Goal: Browse casually: Explore the website without a specific task or goal

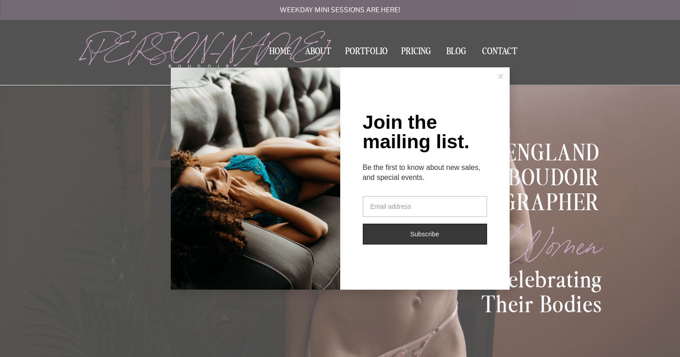
click at [495, 81] on button at bounding box center [500, 76] width 18 height 18
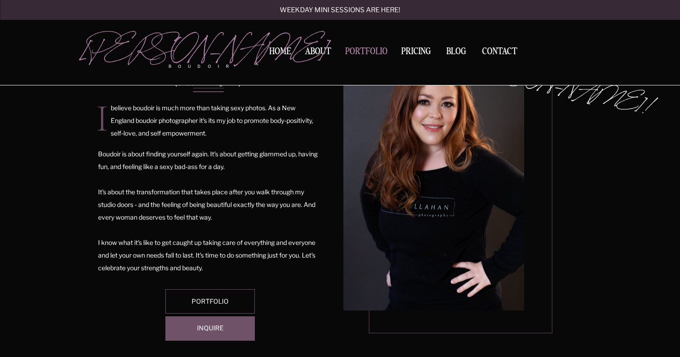
scroll to position [502, 0]
click at [373, 51] on nav "Portfolio" at bounding box center [366, 53] width 49 height 12
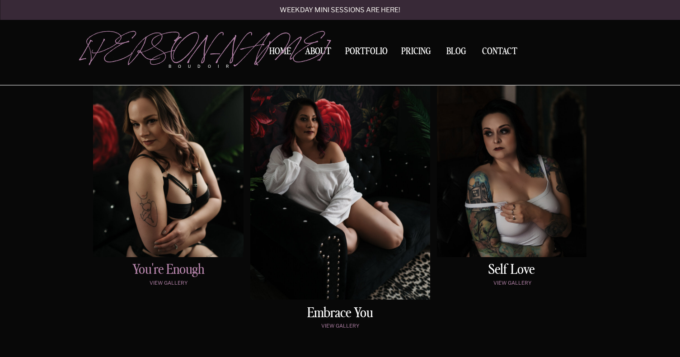
click at [183, 275] on h2 "You're enough" at bounding box center [168, 270] width 146 height 15
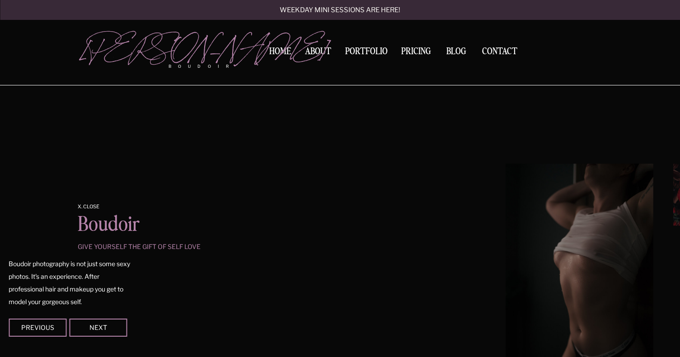
scroll to position [753, 0]
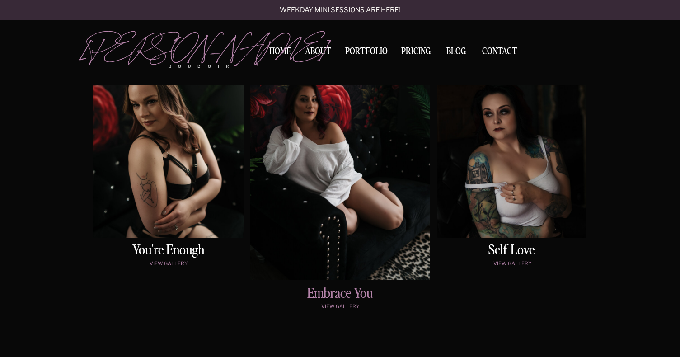
click at [346, 299] on h2 "embrace You" at bounding box center [340, 294] width 151 height 14
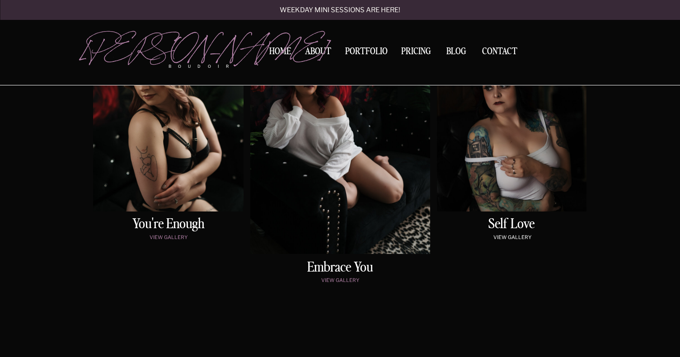
click at [521, 237] on p "view gallery" at bounding box center [512, 238] width 146 height 8
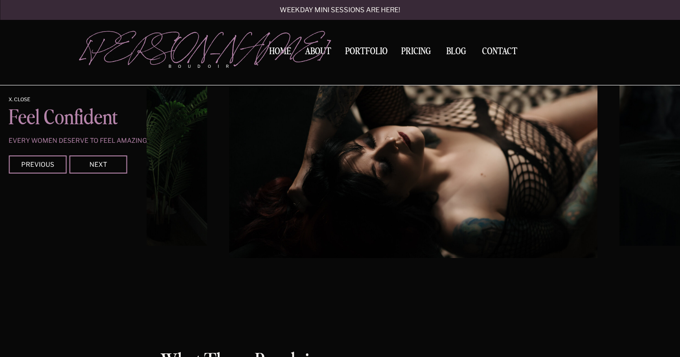
scroll to position [1620, 0]
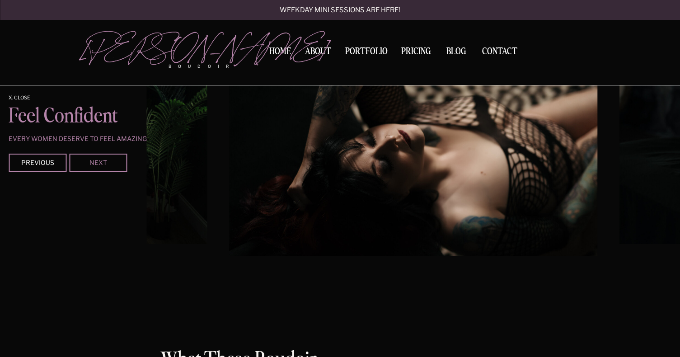
click at [106, 162] on div "Next" at bounding box center [98, 161] width 54 height 5
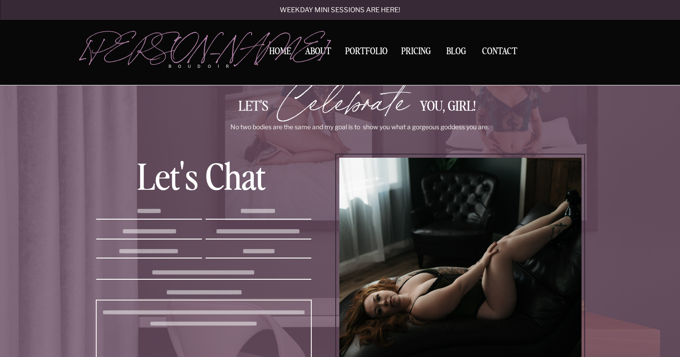
scroll to position [2210, 0]
